Goal: Information Seeking & Learning: Check status

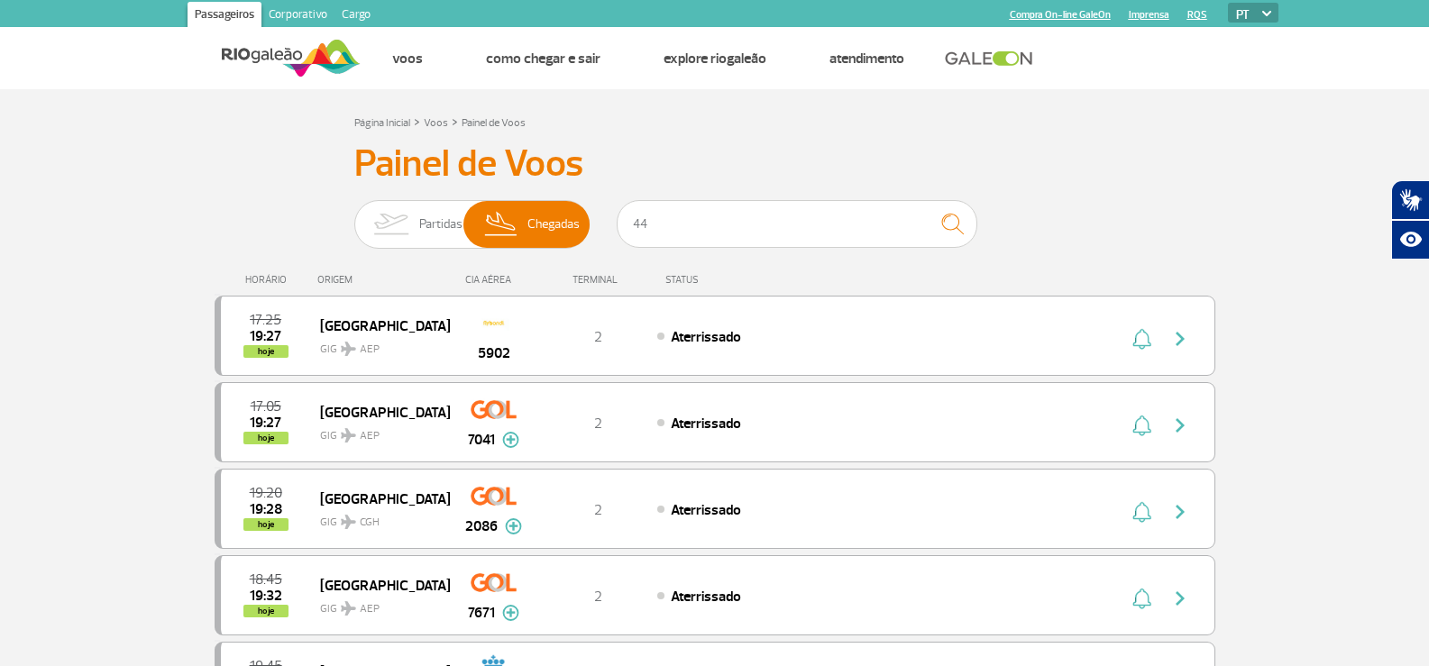
type input "442"
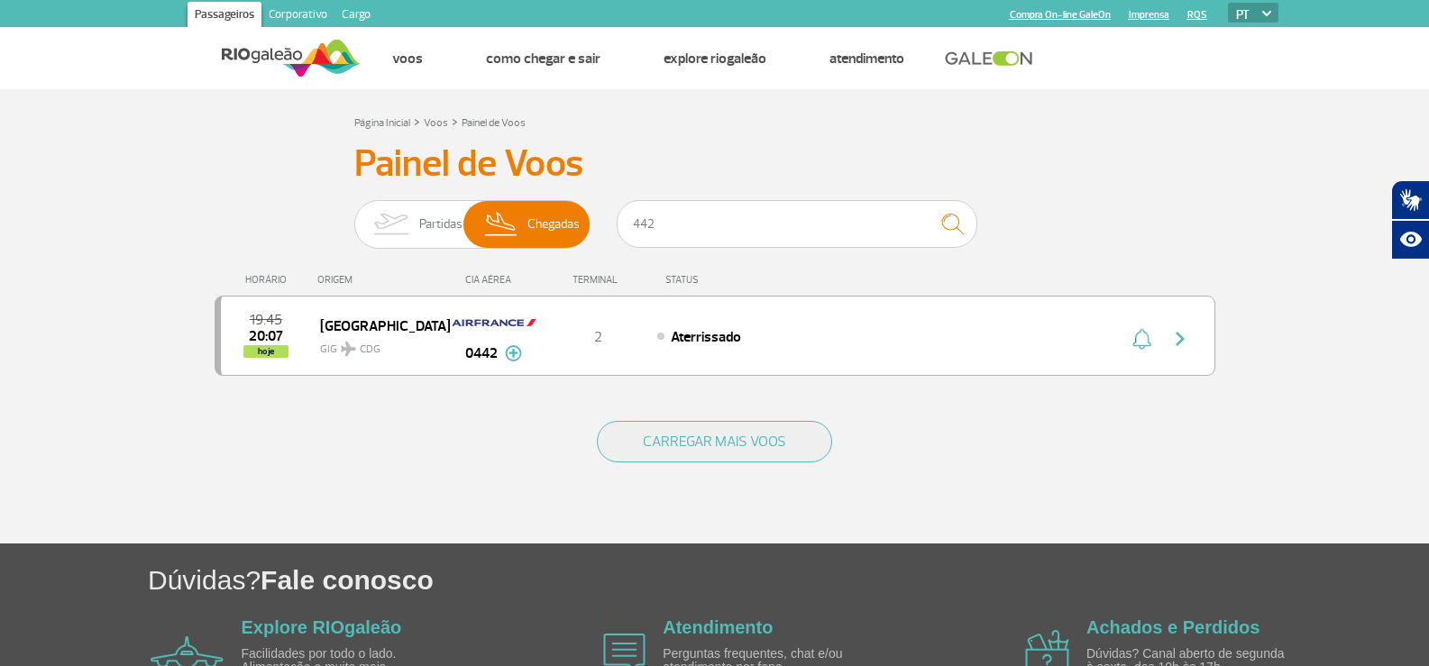
click at [632, 218] on input "442" at bounding box center [797, 224] width 361 height 48
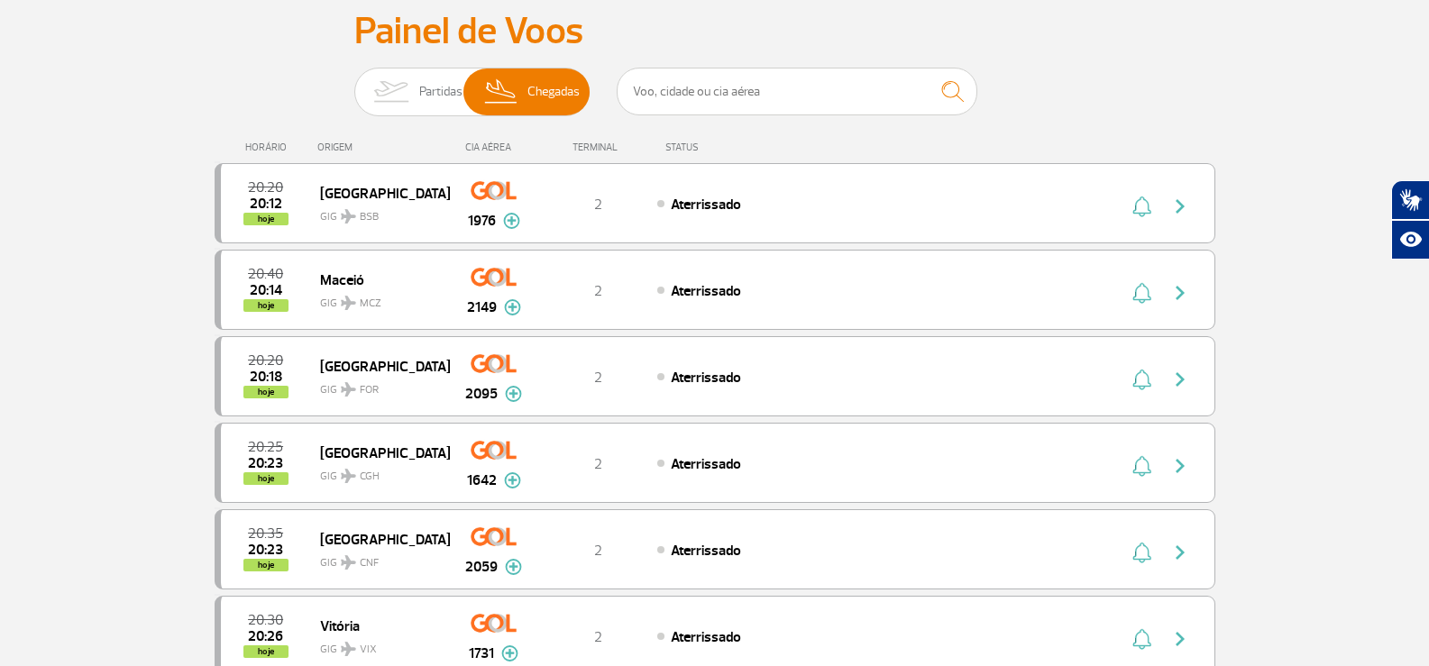
scroll to position [90, 0]
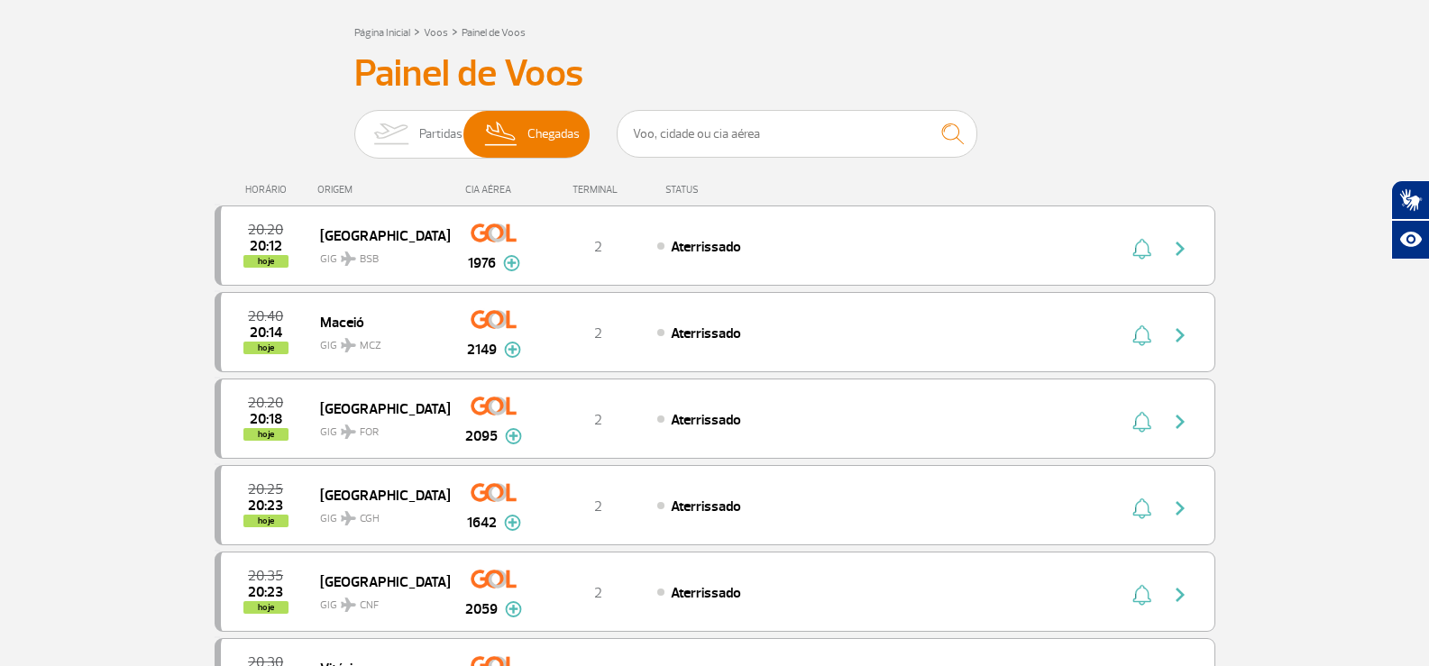
click at [1030, 188] on div "HORÁRIO ORIGEM CIA AÉREA TERMINAL STATUS" at bounding box center [715, 181] width 1001 height 35
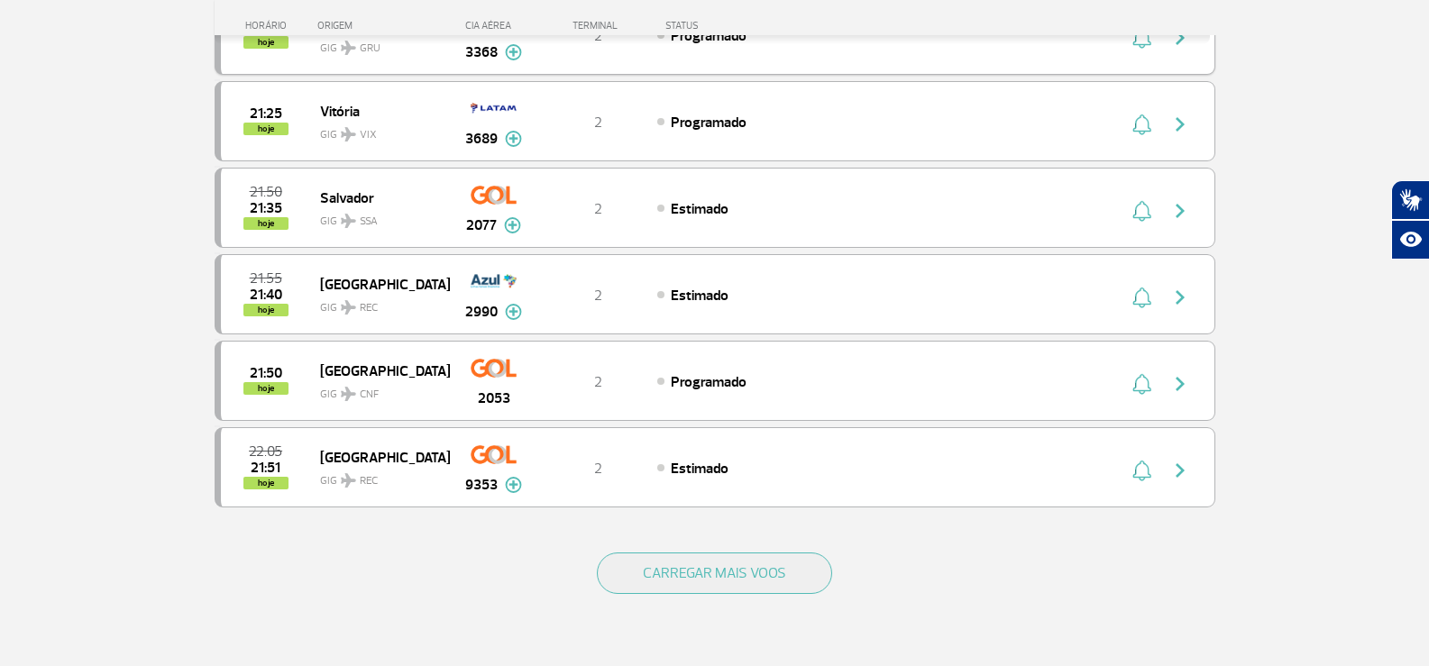
scroll to position [1533, 0]
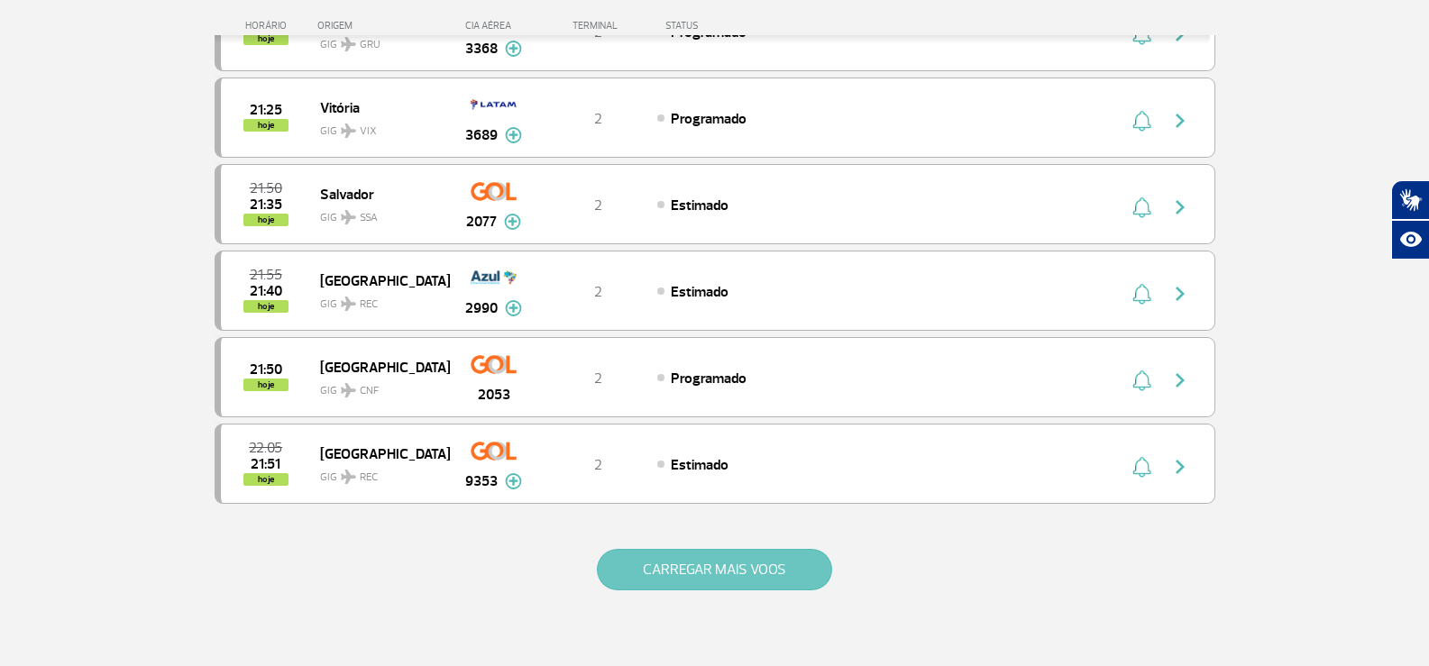
click at [712, 551] on button "CARREGAR MAIS VOOS" at bounding box center [714, 569] width 235 height 41
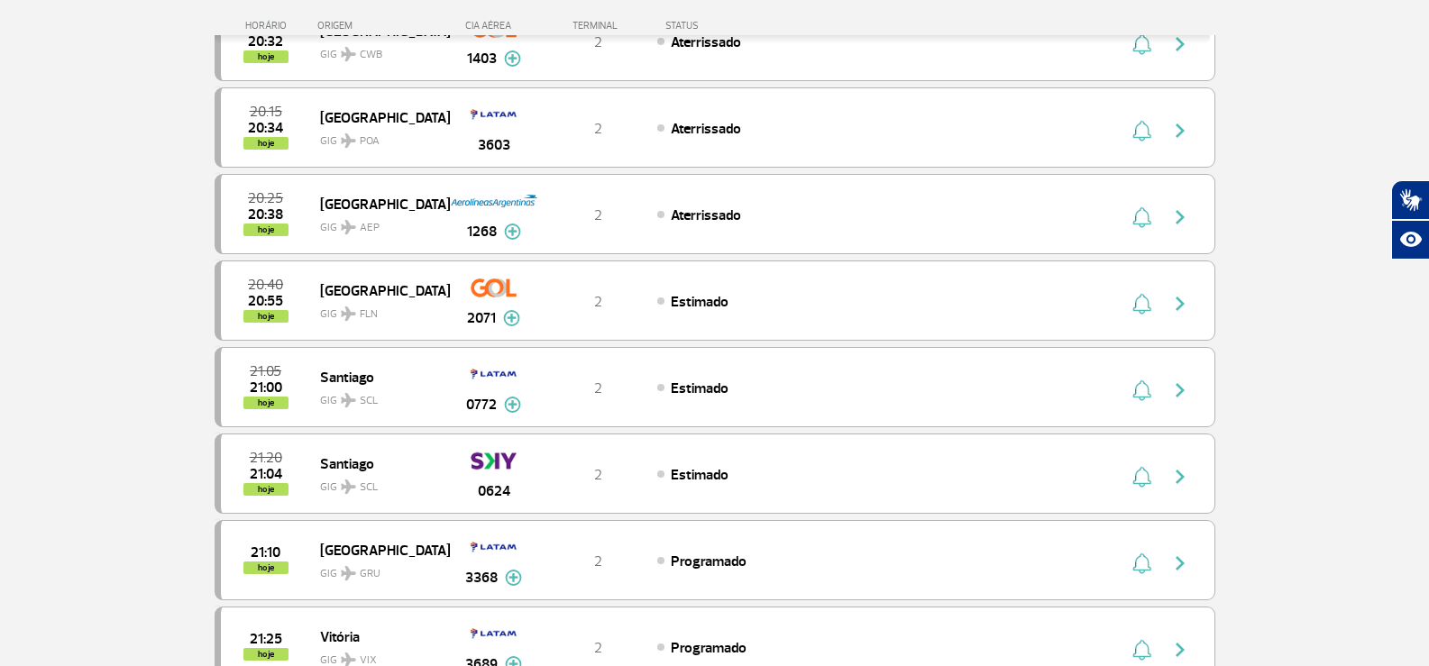
scroll to position [992, 0]
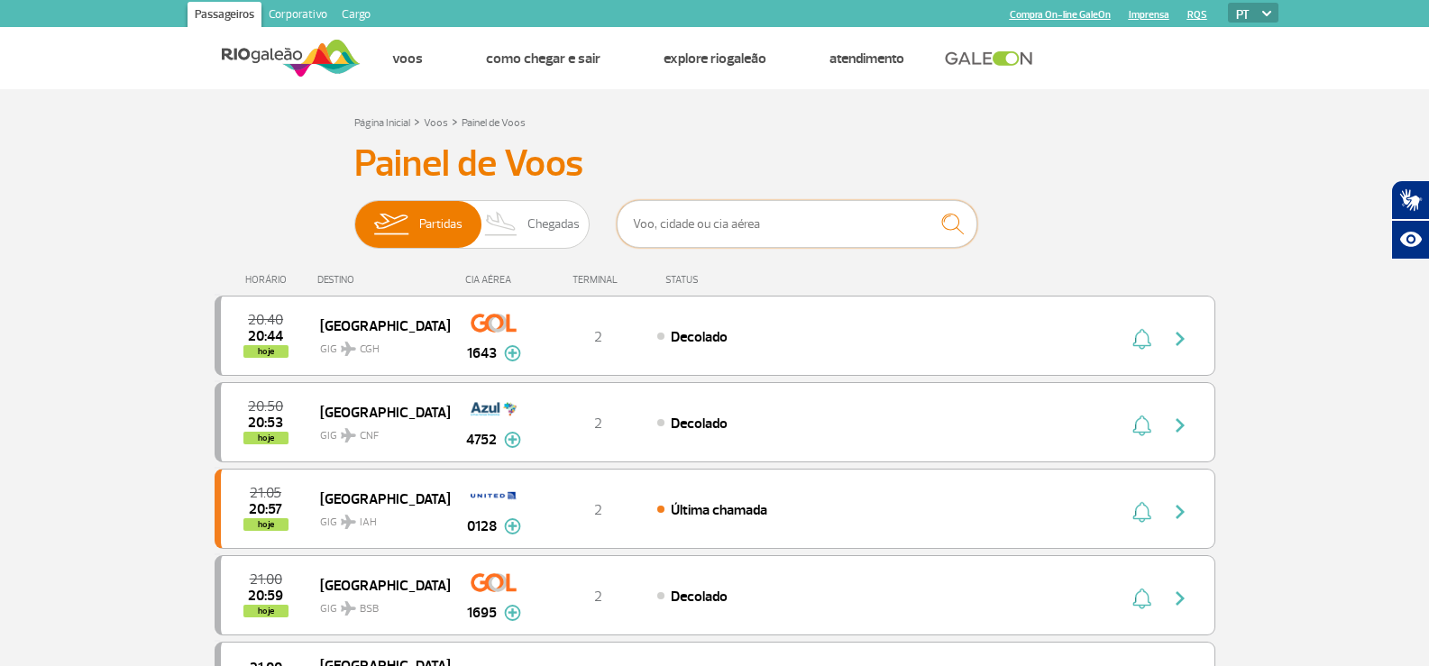
drag, startPoint x: 732, startPoint y: 207, endPoint x: 726, endPoint y: 216, distance: 11.0
click at [733, 208] on input "text" at bounding box center [797, 224] width 361 height 48
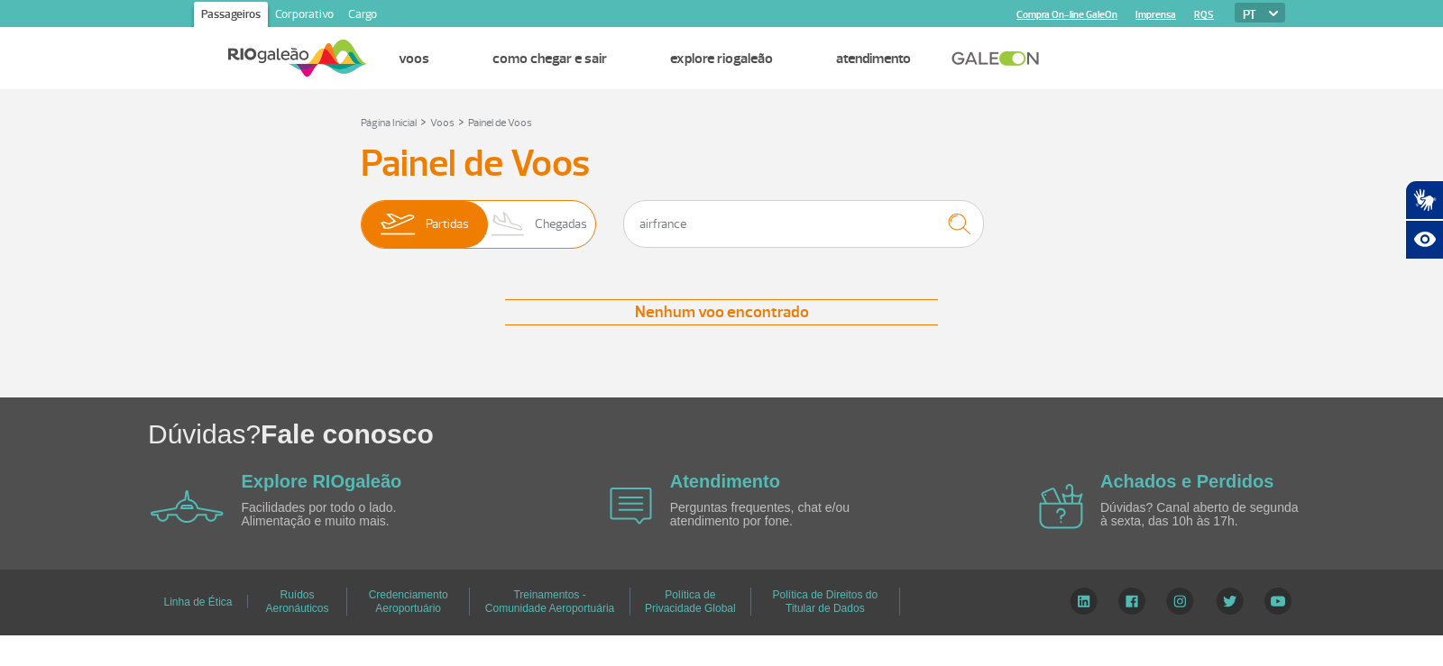
click at [550, 214] on span "Chegadas" at bounding box center [561, 224] width 52 height 47
click at [361, 215] on input "Partidas Chegadas" at bounding box center [361, 215] width 0 height 0
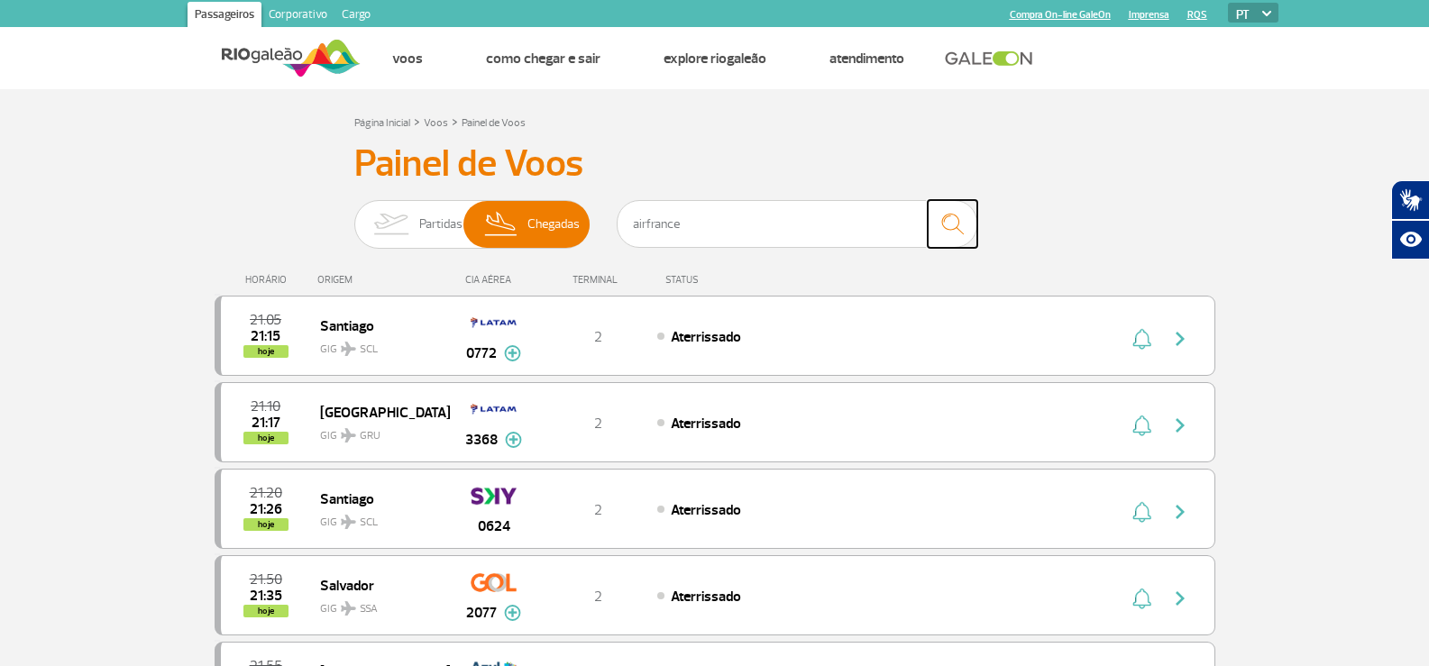
click at [949, 221] on img "submit" at bounding box center [952, 224] width 39 height 37
click at [798, 215] on input "airfrance" at bounding box center [797, 224] width 361 height 48
click at [950, 225] on img "submit" at bounding box center [952, 224] width 39 height 37
click at [637, 223] on input "airfrance" at bounding box center [797, 224] width 361 height 48
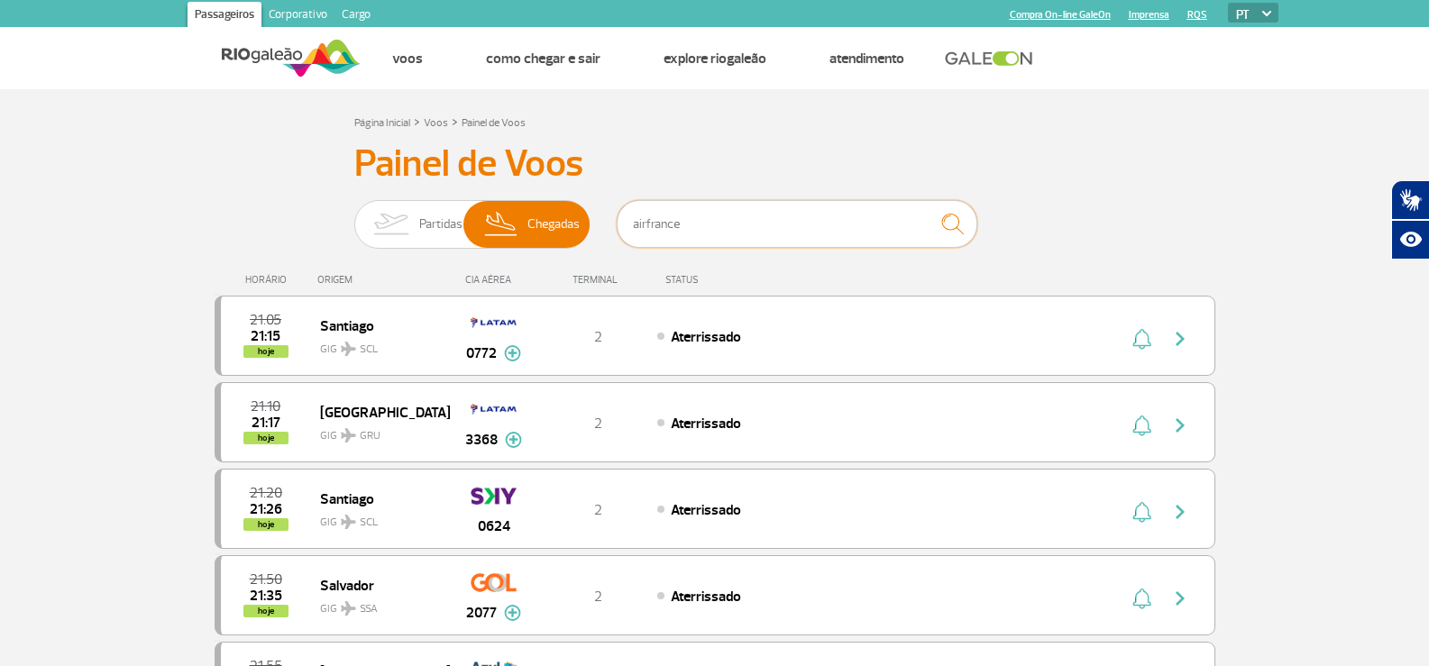
click at [635, 216] on input "airfrance" at bounding box center [797, 224] width 361 height 48
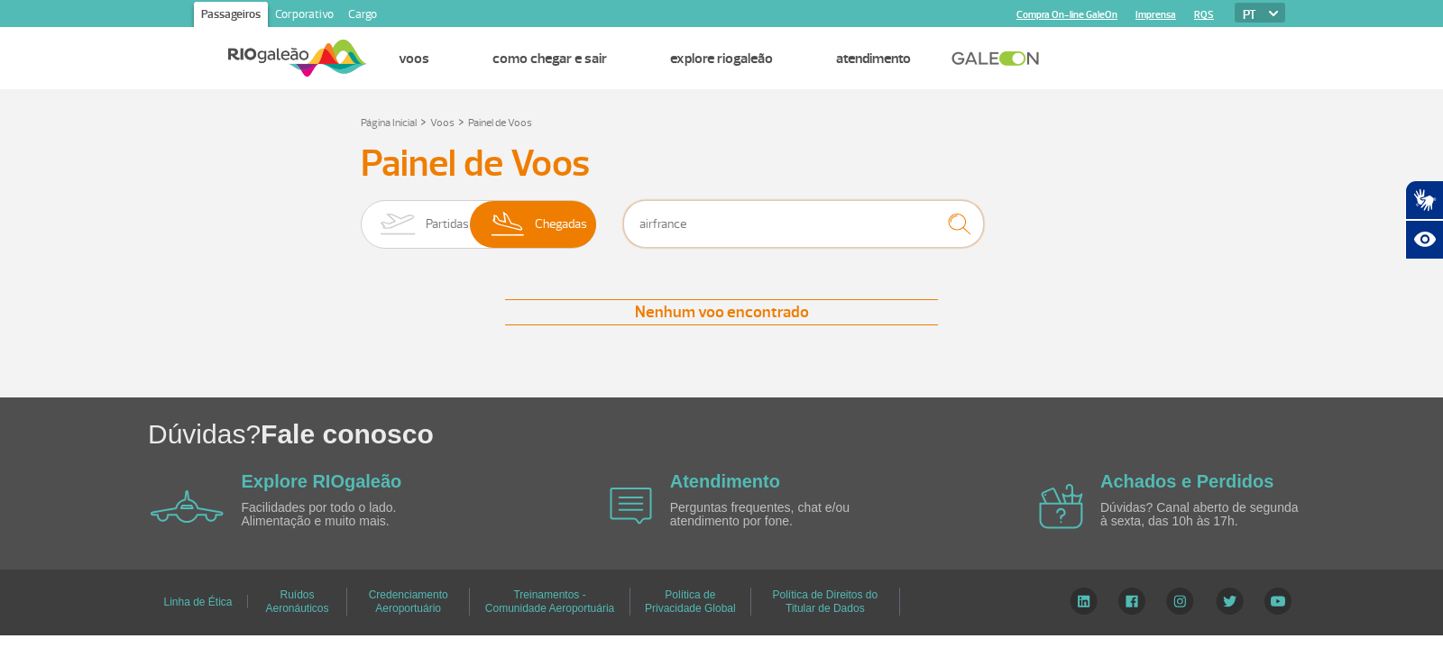
click at [664, 225] on input "airfrance" at bounding box center [803, 224] width 361 height 48
type input "442"
click at [967, 230] on img "submit" at bounding box center [958, 224] width 39 height 37
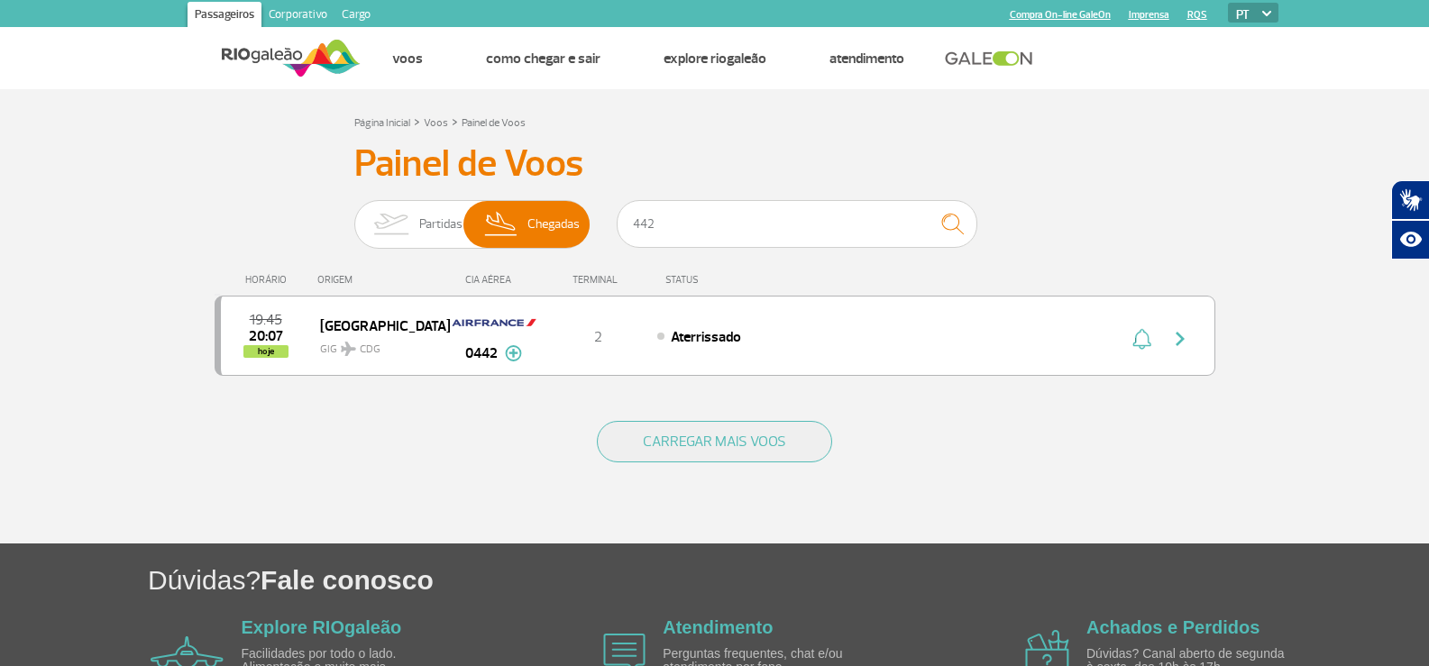
click at [1150, 481] on div "CARREGAR MAIS VOOS" at bounding box center [715, 471] width 1001 height 145
click at [1349, 483] on section "Página Inicial > Voos > Painel de Voos Painel de Voos Partidas Chegadas 442 19:…" at bounding box center [714, 316] width 1429 height 454
